Goal: Transaction & Acquisition: Obtain resource

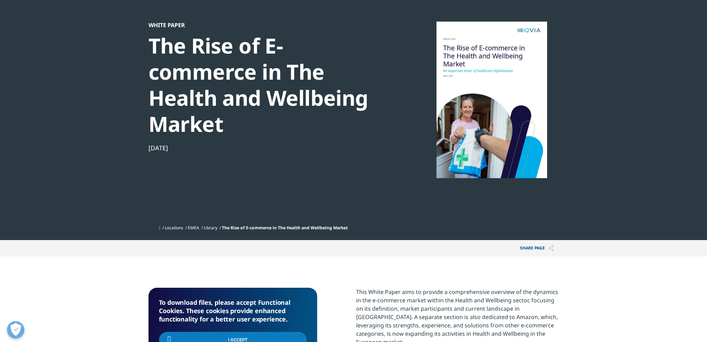
scroll to position [104, 0]
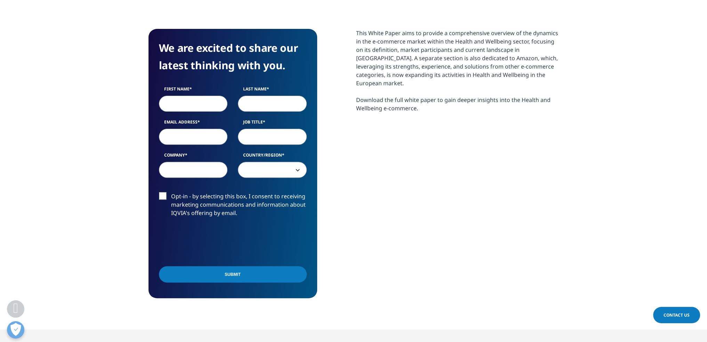
scroll to position [313, 0]
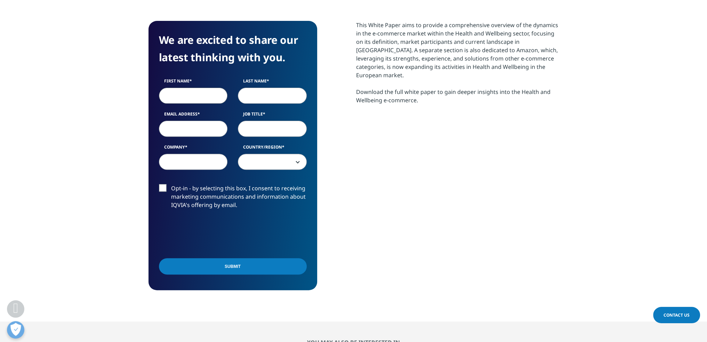
click at [180, 97] on input "First Name" at bounding box center [193, 96] width 69 height 16
type input "r"
type input "Roberto"
click at [261, 99] on input "Last Name" at bounding box center [272, 96] width 69 height 16
type input "Zariñana"
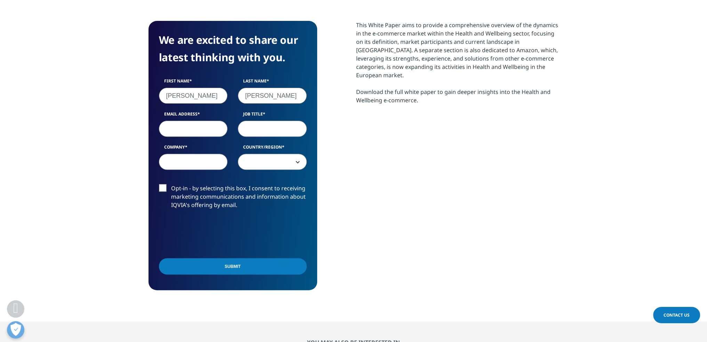
click at [206, 129] on input "Email Address" at bounding box center [193, 129] width 69 height 16
type input "H"
drag, startPoint x: 264, startPoint y: 129, endPoint x: 270, endPoint y: 131, distance: 6.7
click at [265, 129] on input "Job Title" at bounding box center [272, 129] width 69 height 16
click at [278, 132] on input "Health 1P manager" at bounding box center [272, 129] width 69 height 16
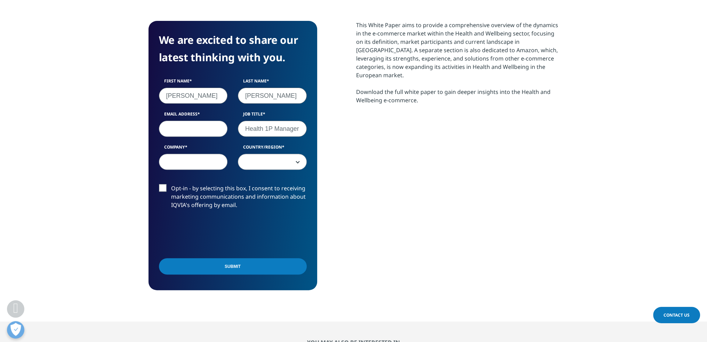
type input "Health 1P Manager"
click at [208, 156] on input "Company" at bounding box center [193, 162] width 69 height 16
type input "Mercado Libre"
click at [288, 161] on span at bounding box center [272, 162] width 68 height 16
click at [276, 163] on span at bounding box center [272, 162] width 68 height 16
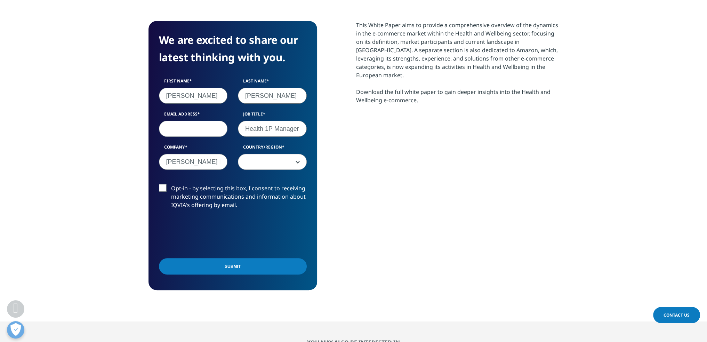
click at [270, 160] on span at bounding box center [272, 162] width 68 height 16
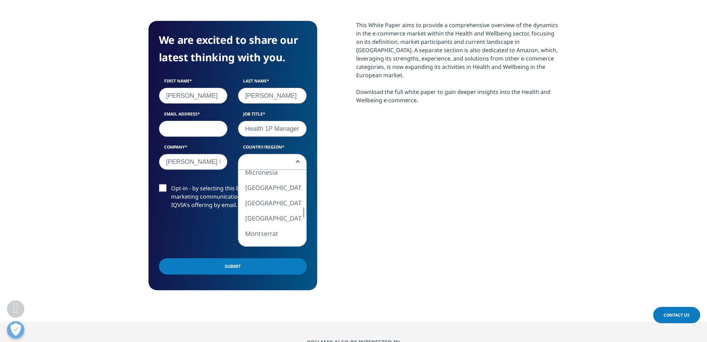
select select "[GEOGRAPHIC_DATA]"
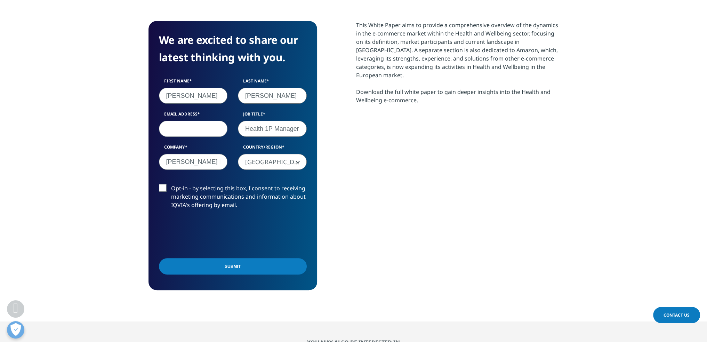
click at [195, 135] on input "Email Address" at bounding box center [193, 129] width 69 height 16
click at [190, 122] on input "Email Address" at bounding box center [193, 129] width 69 height 16
type input "roberto.zarinanajimenez@mercadolibre.com.mx"
click at [163, 189] on label "Opt-in - by selecting this box, I consent to receiving marketing communications…" at bounding box center [233, 198] width 148 height 29
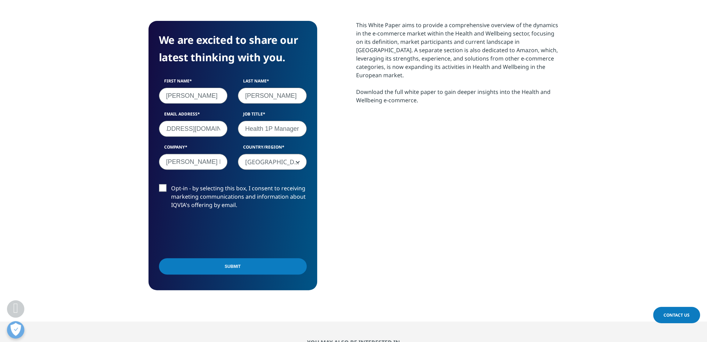
click at [171, 184] on input "Opt-in - by selecting this box, I consent to receiving marketing communications…" at bounding box center [171, 184] width 0 height 0
click at [216, 265] on input "Submit" at bounding box center [233, 266] width 148 height 16
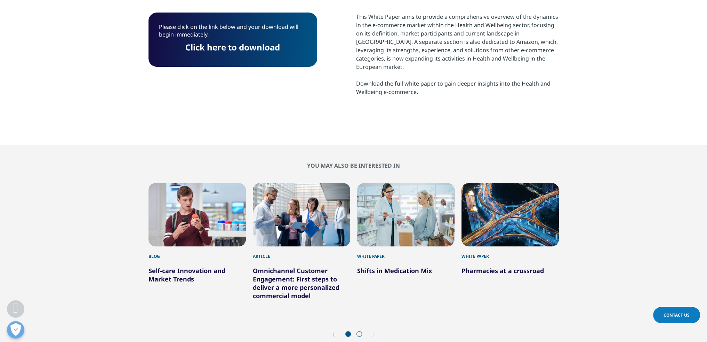
scroll to position [309, 0]
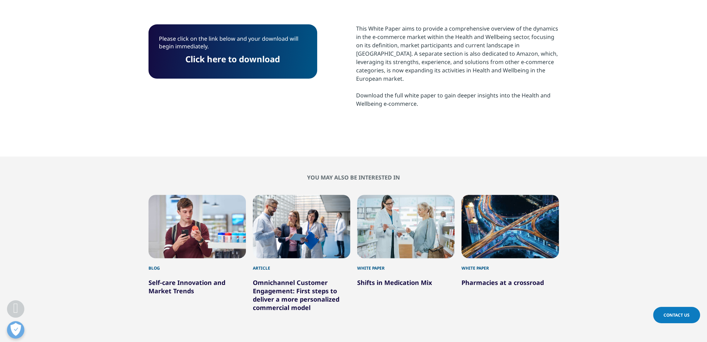
click at [224, 58] on link "Click here to download" at bounding box center [232, 58] width 95 height 11
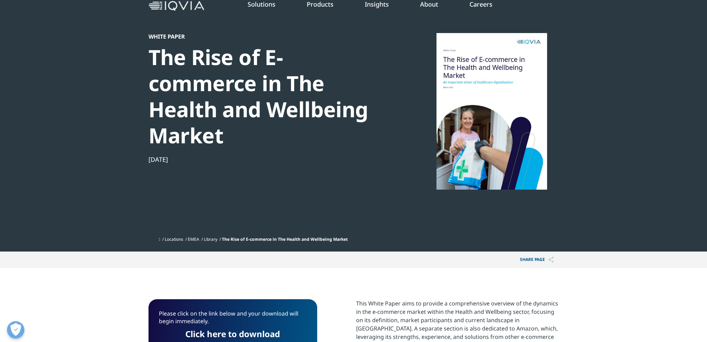
scroll to position [243, 0]
